Goal: Task Accomplishment & Management: Use online tool/utility

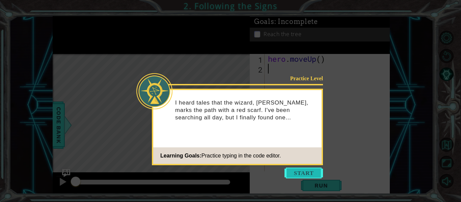
click at [303, 170] on button "Start" at bounding box center [303, 173] width 38 height 11
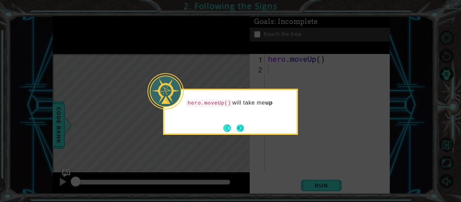
click at [241, 127] on button "Next" at bounding box center [240, 128] width 7 height 7
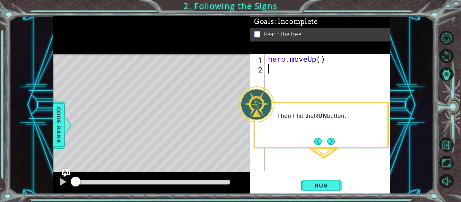
type textarea "hero.moveUp()"
click at [329, 183] on span "Run" at bounding box center [321, 185] width 27 height 7
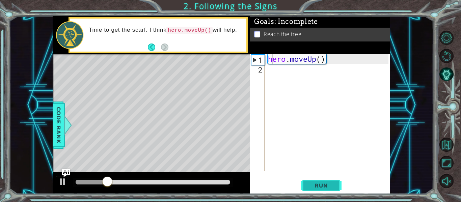
click at [324, 187] on span "Run" at bounding box center [321, 185] width 27 height 7
click at [324, 188] on span "Run" at bounding box center [321, 185] width 27 height 7
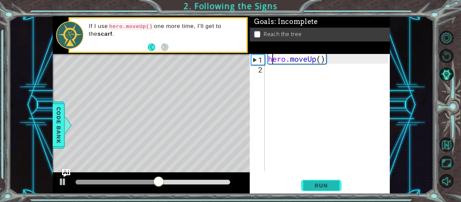
click at [322, 187] on span "Run" at bounding box center [321, 185] width 27 height 7
click at [323, 185] on span "Run" at bounding box center [321, 185] width 27 height 7
click at [313, 63] on div "hero . moveUp ( )" at bounding box center [329, 122] width 125 height 137
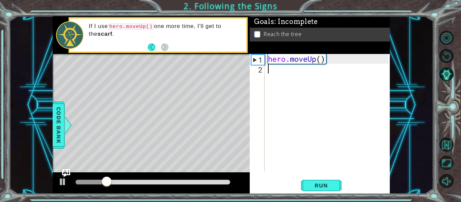
click at [322, 67] on div "hero . moveUp ( )" at bounding box center [329, 122] width 125 height 137
click at [150, 43] on footer at bounding box center [158, 47] width 21 height 10
click at [152, 48] on button "Back" at bounding box center [154, 47] width 13 height 7
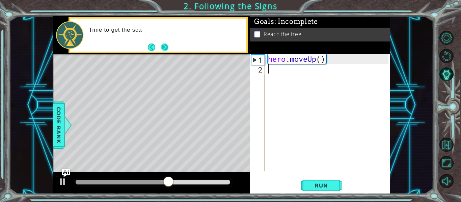
click at [165, 48] on button "Next" at bounding box center [164, 47] width 7 height 7
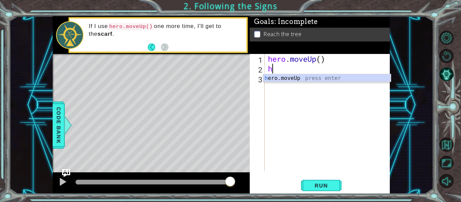
type textarea "he"
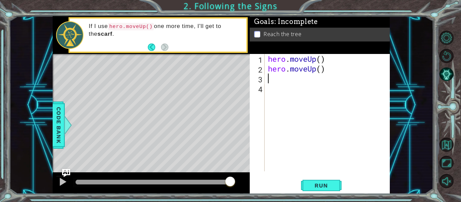
click at [325, 178] on div "1 2 3 4 hero . moveUp ( ) hero . moveUp ( ) ההההההההההההההההההההההההההההההההההה…" at bounding box center [320, 124] width 140 height 140
click at [323, 187] on span "Run" at bounding box center [321, 185] width 27 height 7
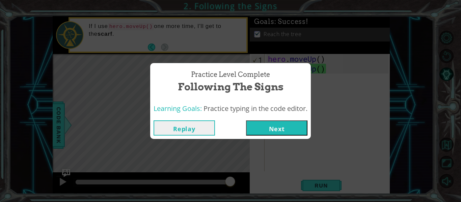
click at [263, 121] on button "Next" at bounding box center [276, 127] width 61 height 15
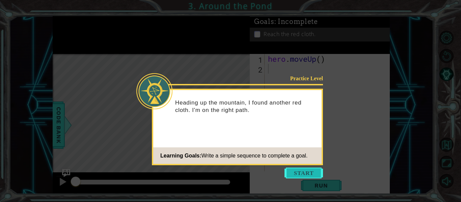
click at [302, 170] on button "Start" at bounding box center [303, 173] width 38 height 11
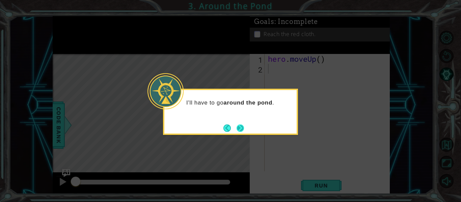
click at [237, 126] on button "Next" at bounding box center [241, 128] width 8 height 8
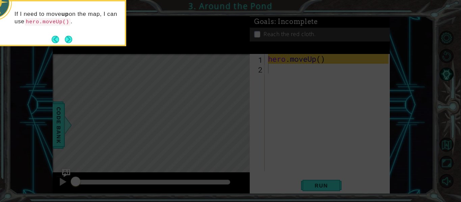
click at [66, 34] on div "If I need to move up on the map, I can use hero.moveUp() ." at bounding box center [59, 21] width 132 height 34
click at [66, 36] on button "Next" at bounding box center [69, 39] width 8 height 8
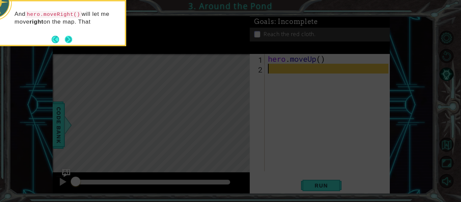
click at [70, 38] on button "Next" at bounding box center [68, 39] width 7 height 7
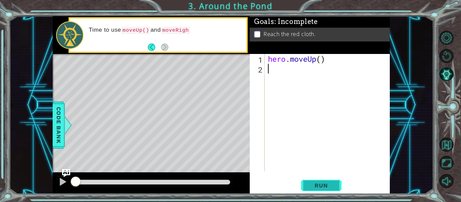
click at [319, 182] on span "Run" at bounding box center [321, 185] width 27 height 7
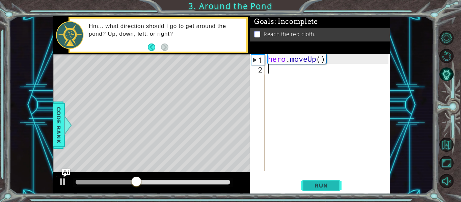
click at [319, 182] on button "Run" at bounding box center [321, 186] width 40 height 14
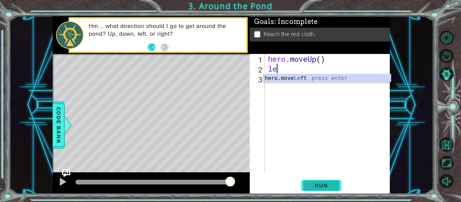
type textarea "l"
type textarea "right"
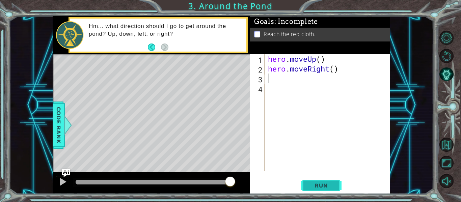
click at [327, 189] on span "Run" at bounding box center [321, 185] width 27 height 7
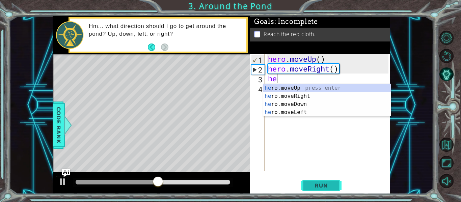
type textarea "he"
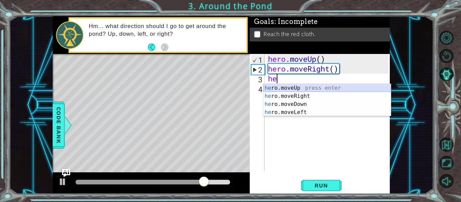
click at [338, 87] on div "he ro.moveUp press enter he ro.moveRight press enter he ro.moveDown press enter…" at bounding box center [327, 108] width 128 height 49
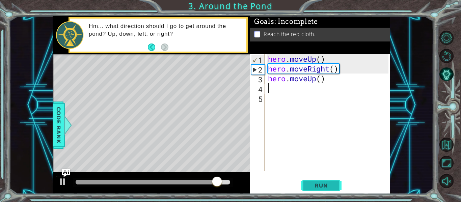
click at [332, 184] on span "Run" at bounding box center [321, 185] width 27 height 7
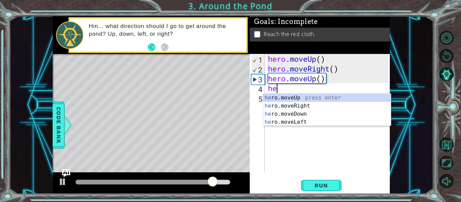
click at [316, 93] on div "hero . moveUp ( ) hero . moveRight ( ) hero . moveUp ( ) he" at bounding box center [329, 122] width 125 height 137
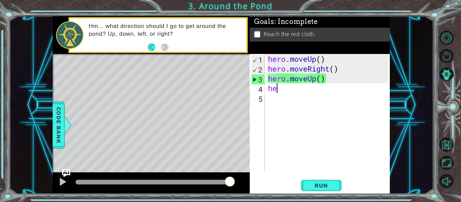
click at [296, 92] on div "hero . moveUp ( ) hero . moveRight ( ) hero . moveUp ( ) he" at bounding box center [329, 122] width 125 height 137
type textarea "her"
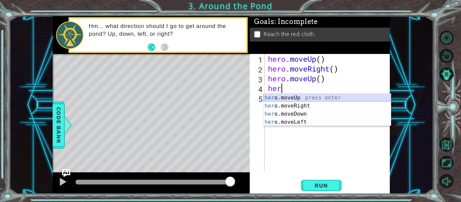
click at [304, 97] on div "her o.moveUp press enter her o.moveRight press enter her o.moveDown press enter…" at bounding box center [327, 118] width 128 height 49
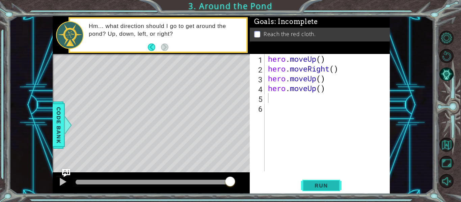
click at [318, 187] on span "Run" at bounding box center [321, 185] width 27 height 7
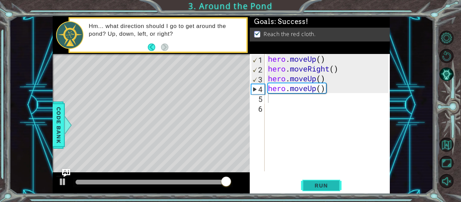
click at [318, 186] on span "Run" at bounding box center [321, 185] width 27 height 7
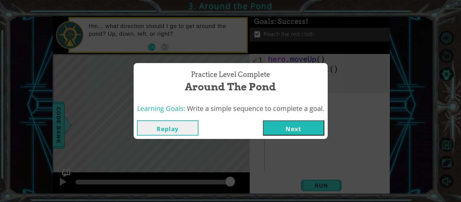
click at [317, 130] on button "Next" at bounding box center [293, 127] width 61 height 15
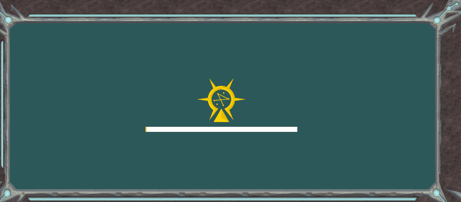
click at [317, 130] on div "Goals Error loading from server. Try refreshing the page. You'll need to join a…" at bounding box center [230, 101] width 461 height 202
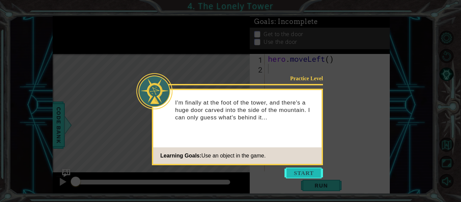
click at [317, 173] on button "Start" at bounding box center [303, 173] width 38 height 11
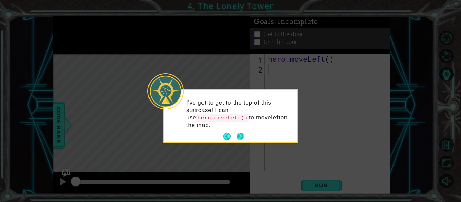
click at [241, 133] on button "Next" at bounding box center [241, 137] width 8 height 8
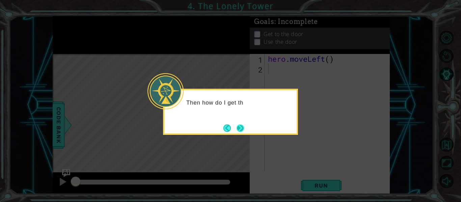
click at [239, 126] on button "Next" at bounding box center [240, 128] width 7 height 7
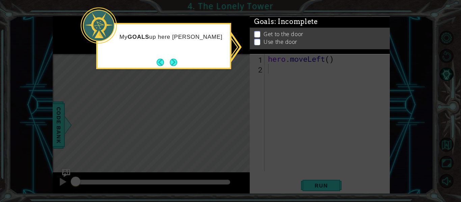
click at [310, 84] on icon at bounding box center [230, 101] width 461 height 202
click at [172, 65] on button "Next" at bounding box center [173, 62] width 7 height 7
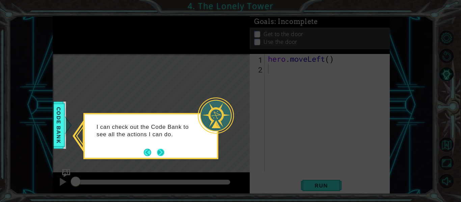
click at [162, 152] on button "Next" at bounding box center [160, 152] width 7 height 7
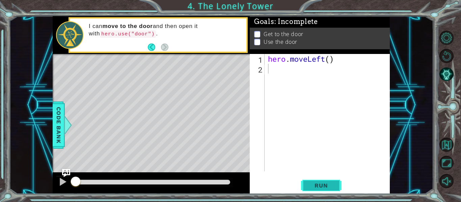
click at [328, 188] on span "Run" at bounding box center [321, 185] width 27 height 7
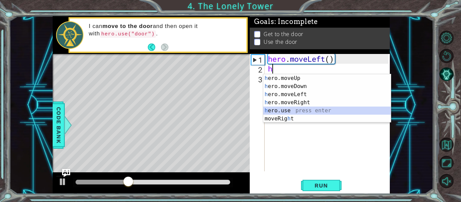
click at [292, 107] on div "h ero.moveUp press enter h ero.moveDown press enter h ero.moveLeft press enter …" at bounding box center [327, 106] width 128 height 65
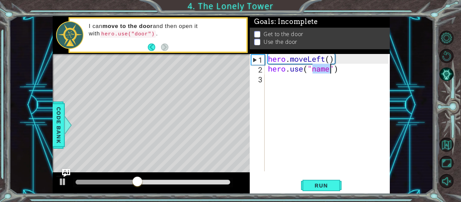
click at [327, 68] on div "hero . moveLeft ( ) hero . use ( "name" )" at bounding box center [328, 112] width 122 height 117
click at [331, 70] on div "hero . moveLeft ( ) hero . use ( "name" )" at bounding box center [329, 122] width 125 height 137
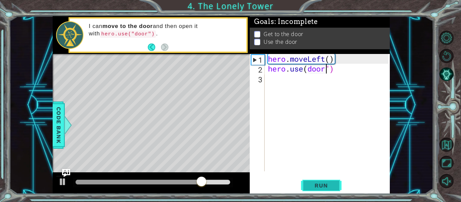
type textarea "hero.use(door")"
click at [325, 182] on span "Run" at bounding box center [321, 185] width 27 height 7
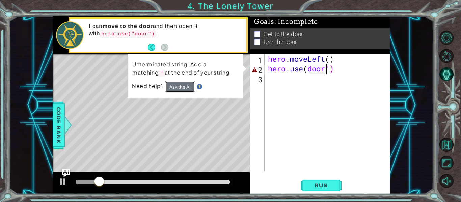
click at [183, 86] on button "Ask the AI" at bounding box center [180, 86] width 30 height 11
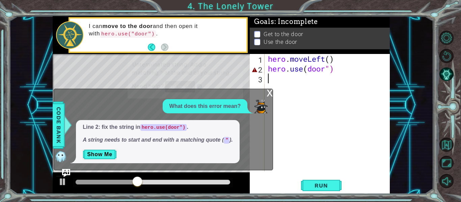
click at [269, 88] on div "hero . moveLeft ( ) hero . use ( door ")" at bounding box center [329, 122] width 125 height 137
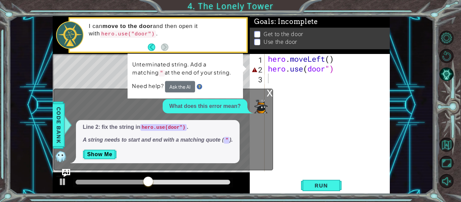
click at [269, 90] on div "x" at bounding box center [270, 92] width 6 height 7
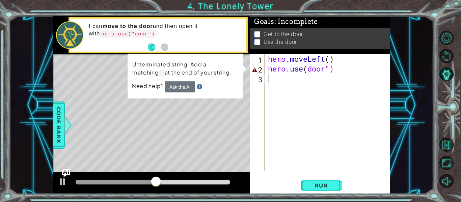
click at [330, 70] on div "hero . moveLeft ( ) hero . use ( door ")" at bounding box center [329, 122] width 125 height 137
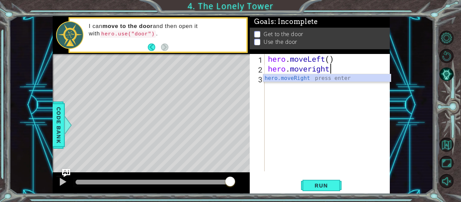
scroll to position [0, 3]
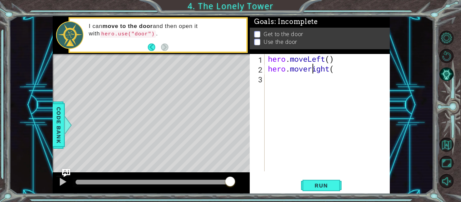
click at [312, 71] on div "hero . moveLeft ( ) hero . moveright (" at bounding box center [329, 122] width 125 height 137
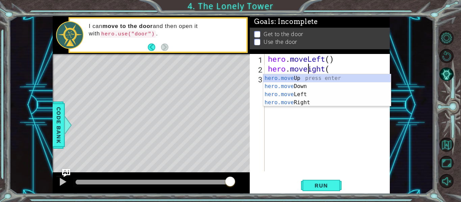
scroll to position [0, 2]
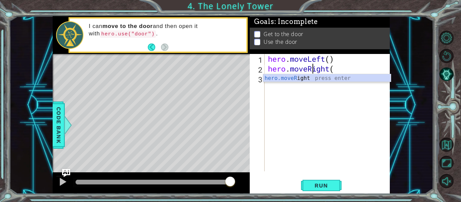
click at [335, 69] on div "hero . moveLeft ( ) hero . moveRight (" at bounding box center [329, 122] width 125 height 137
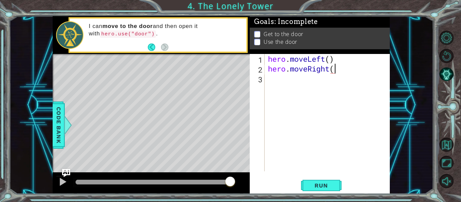
scroll to position [0, 3]
type textarea "hero.moveRight(2)"
click at [316, 183] on span "Run" at bounding box center [321, 185] width 27 height 7
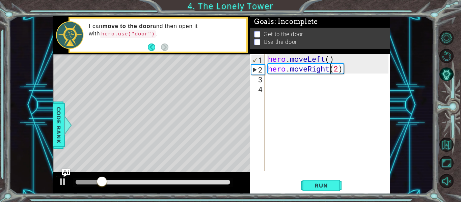
click at [328, 72] on div "hero . moveLeft ( ) hero . moveRight ( 2 )" at bounding box center [329, 122] width 125 height 137
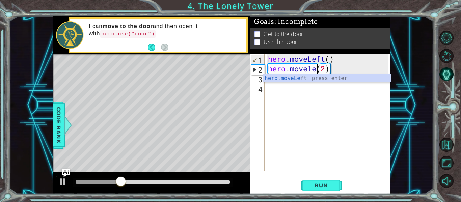
scroll to position [0, 3]
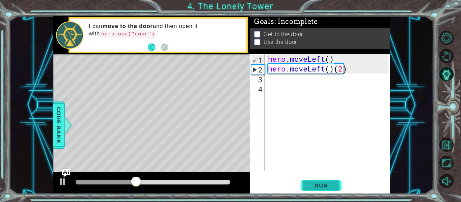
click at [329, 189] on span "Run" at bounding box center [321, 185] width 27 height 7
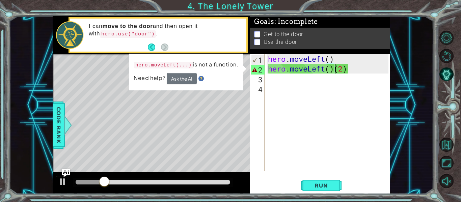
click at [346, 71] on div "hero . moveLeft ( ) hero . moveLeft ( ) ( 2 )" at bounding box center [329, 122] width 125 height 137
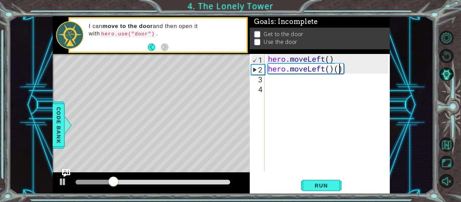
type textarea "hero.moveLeft()(2)"
click at [346, 71] on div "hero . moveLeft ( ) hero . moveLeft ( ) ( 2 )" at bounding box center [329, 122] width 125 height 137
type textarea "hero.moveLeft()(1)"
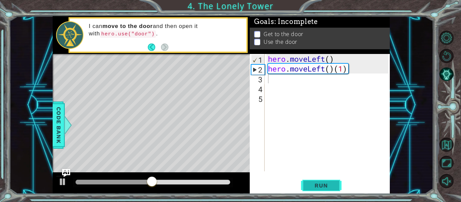
click at [325, 181] on button "Run" at bounding box center [321, 186] width 40 height 14
